Goal: Information Seeking & Learning: Learn about a topic

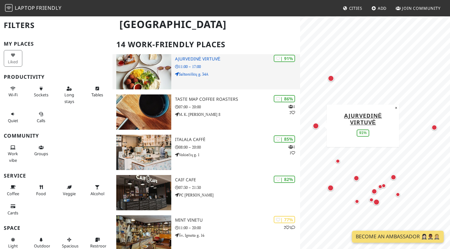
scroll to position [37, 0]
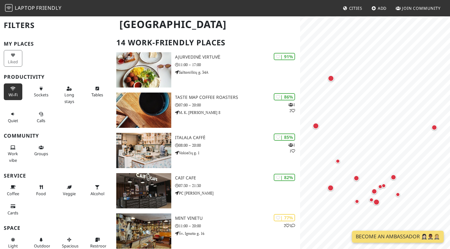
click at [15, 93] on span "Wi-Fi" at bounding box center [12, 95] width 9 height 6
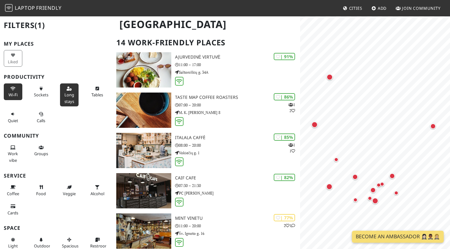
click at [67, 99] on span "Long stays" at bounding box center [69, 98] width 10 height 12
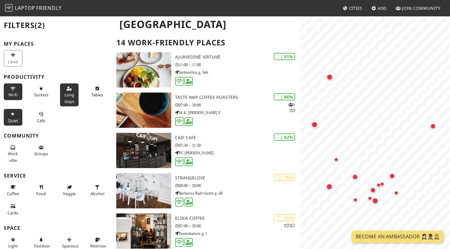
click at [12, 120] on span "Quiet" at bounding box center [13, 121] width 10 height 6
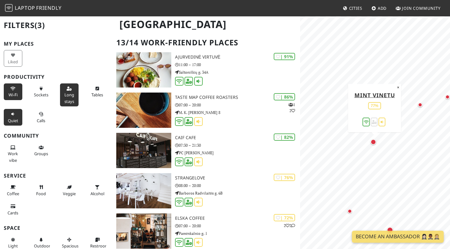
click at [374, 145] on div "Map marker" at bounding box center [375, 143] width 8 height 8
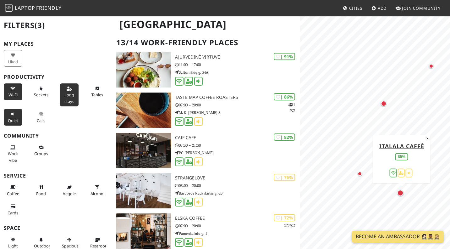
click at [399, 193] on div "Map marker" at bounding box center [400, 193] width 6 height 6
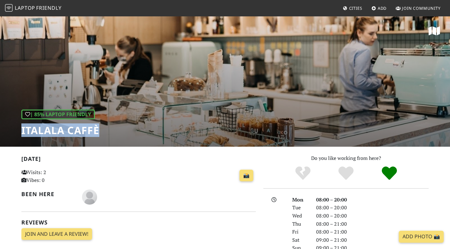
drag, startPoint x: 22, startPoint y: 130, endPoint x: 105, endPoint y: 133, distance: 83.3
click at [105, 133] on div "| 85% Laptop Friendly Italala Caffè" at bounding box center [225, 81] width 450 height 131
copy h1 "Italala Caffè"
